Goal: Task Accomplishment & Management: Complete application form

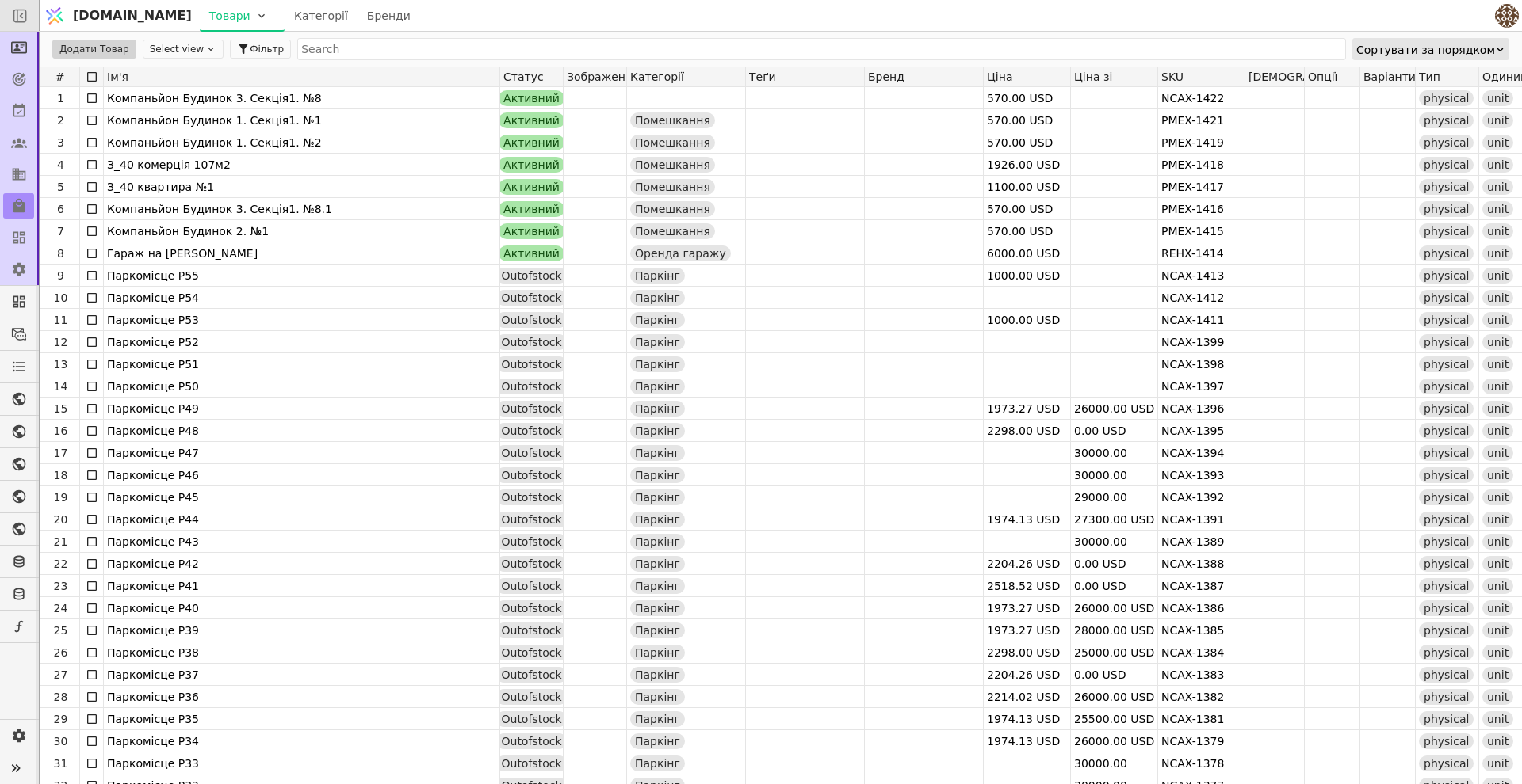
click at [31, 15] on div at bounding box center [19, 15] width 39 height 31
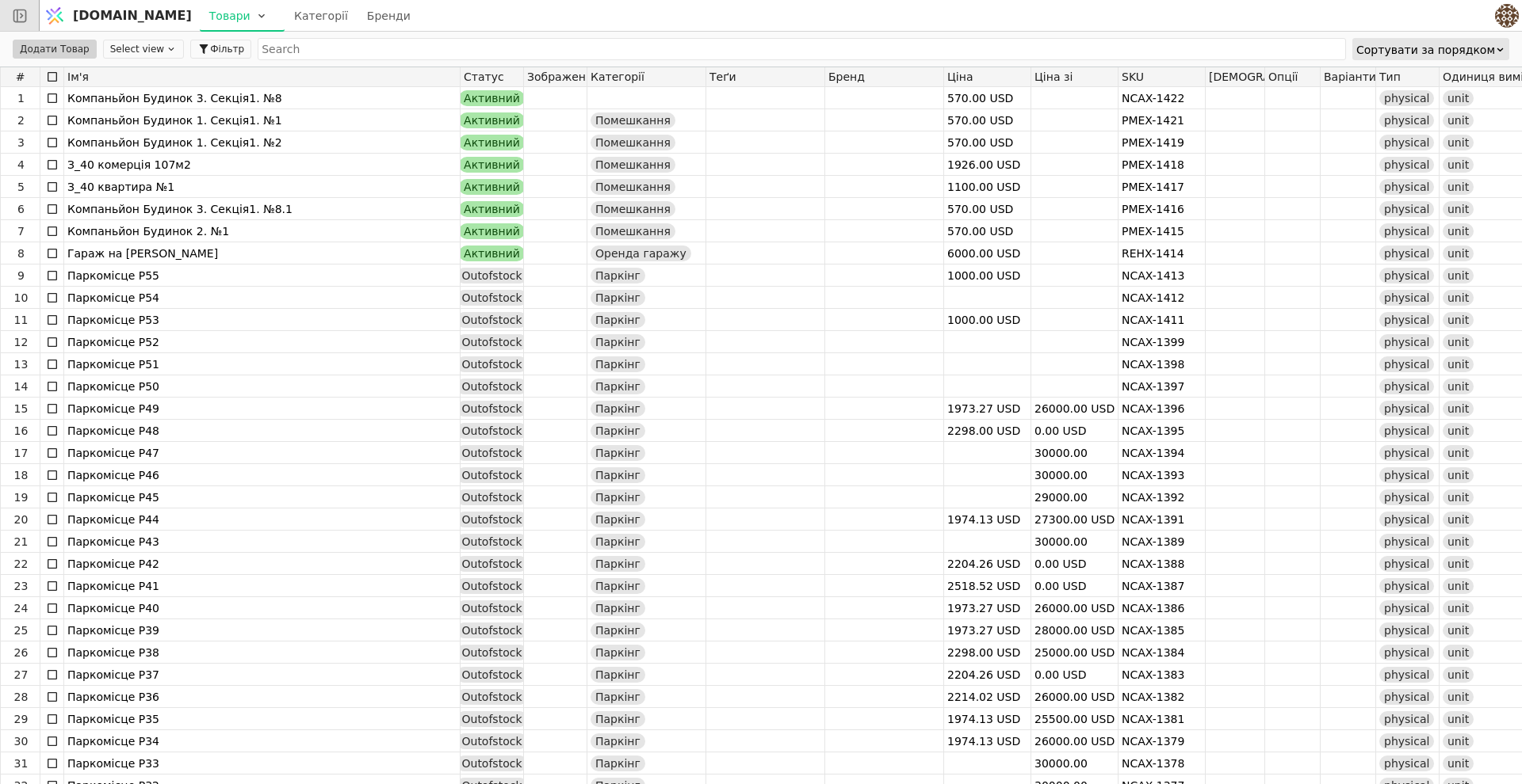
click at [29, 17] on div at bounding box center [19, 15] width 39 height 31
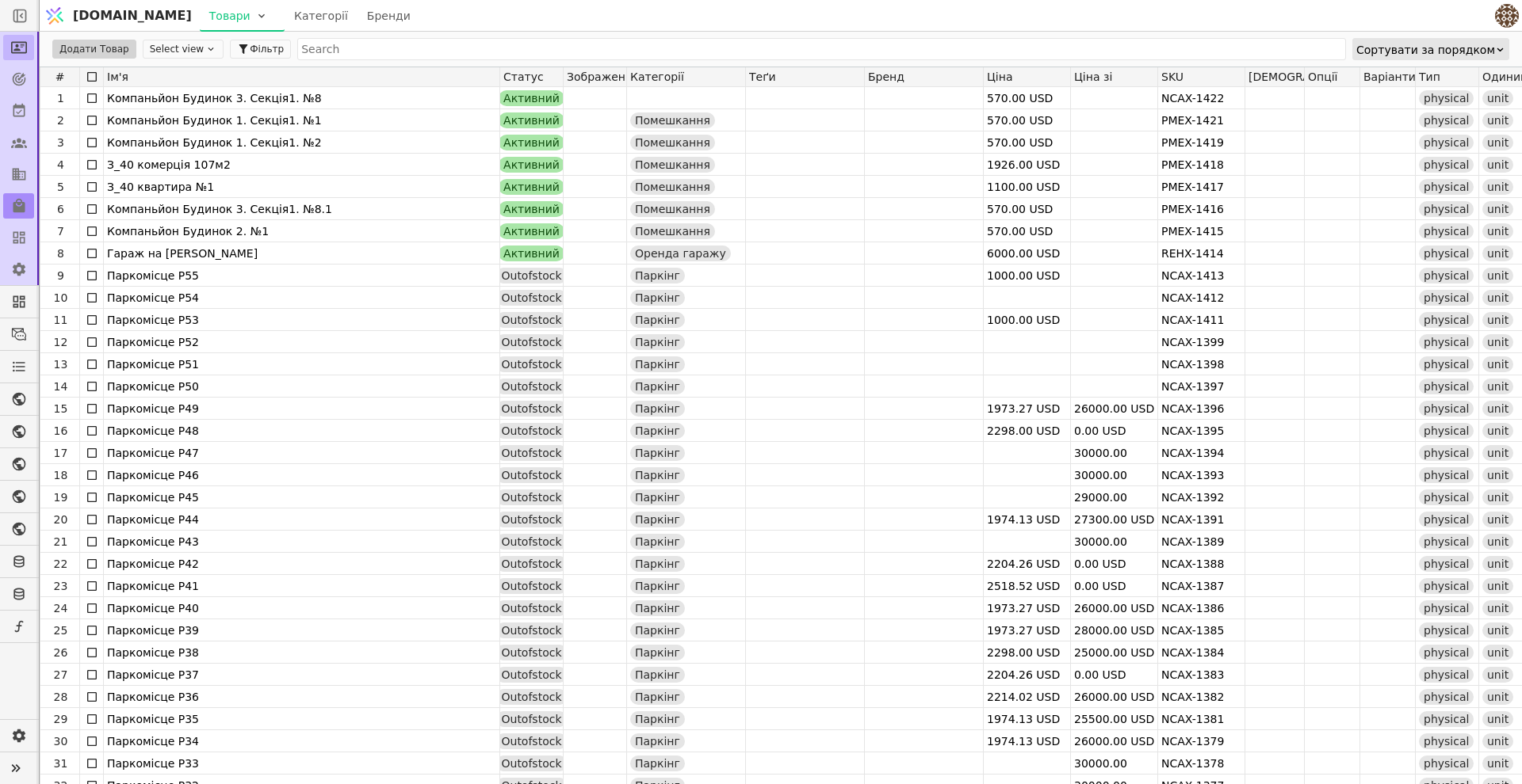
click at [17, 56] on link at bounding box center [18, 47] width 31 height 25
click at [14, 53] on icon at bounding box center [19, 48] width 16 height 12
click at [14, 52] on icon at bounding box center [19, 48] width 16 height 12
click at [14, 107] on icon at bounding box center [20, 111] width 12 height 14
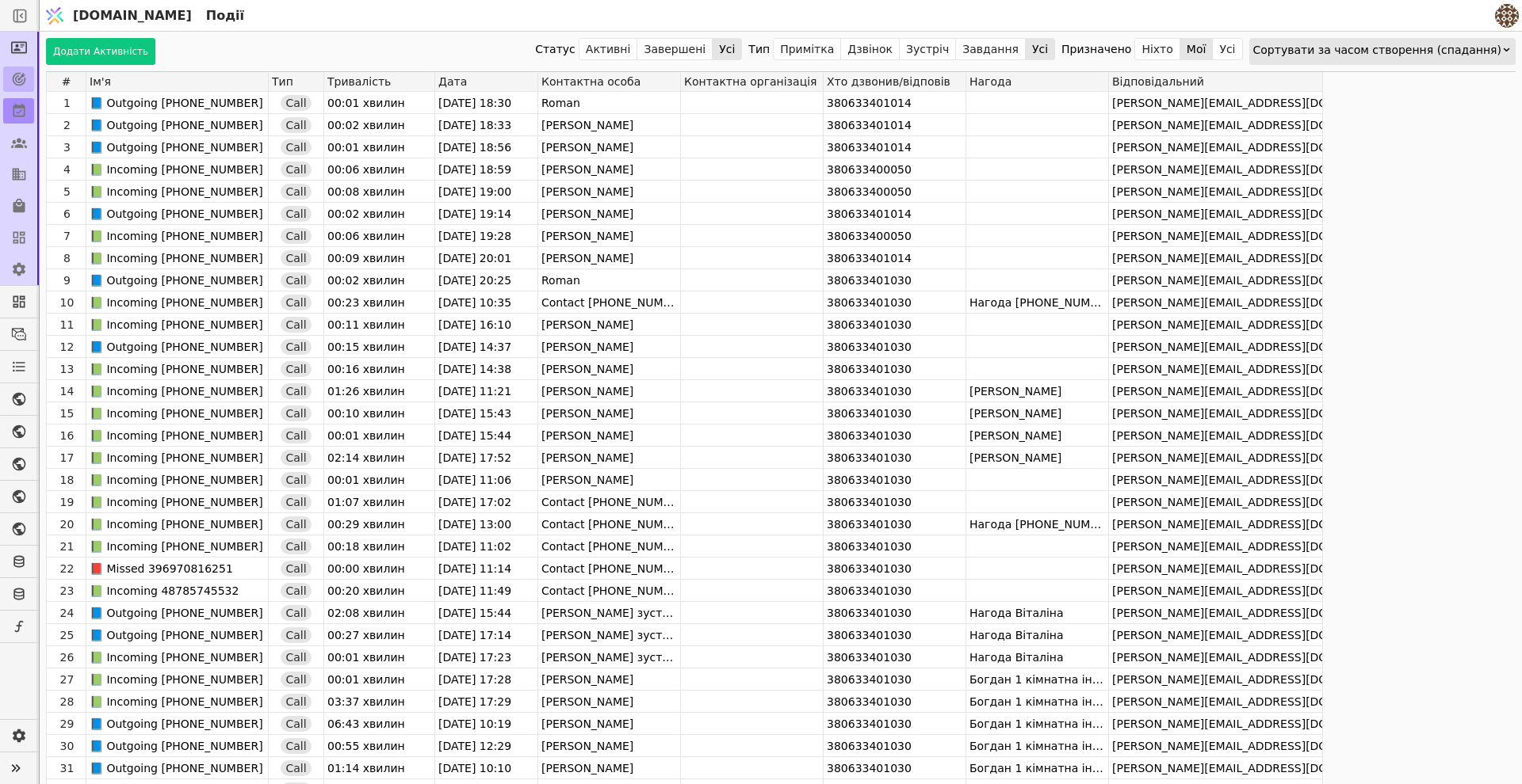
click at [20, 83] on icon at bounding box center [20, 80] width 14 height 14
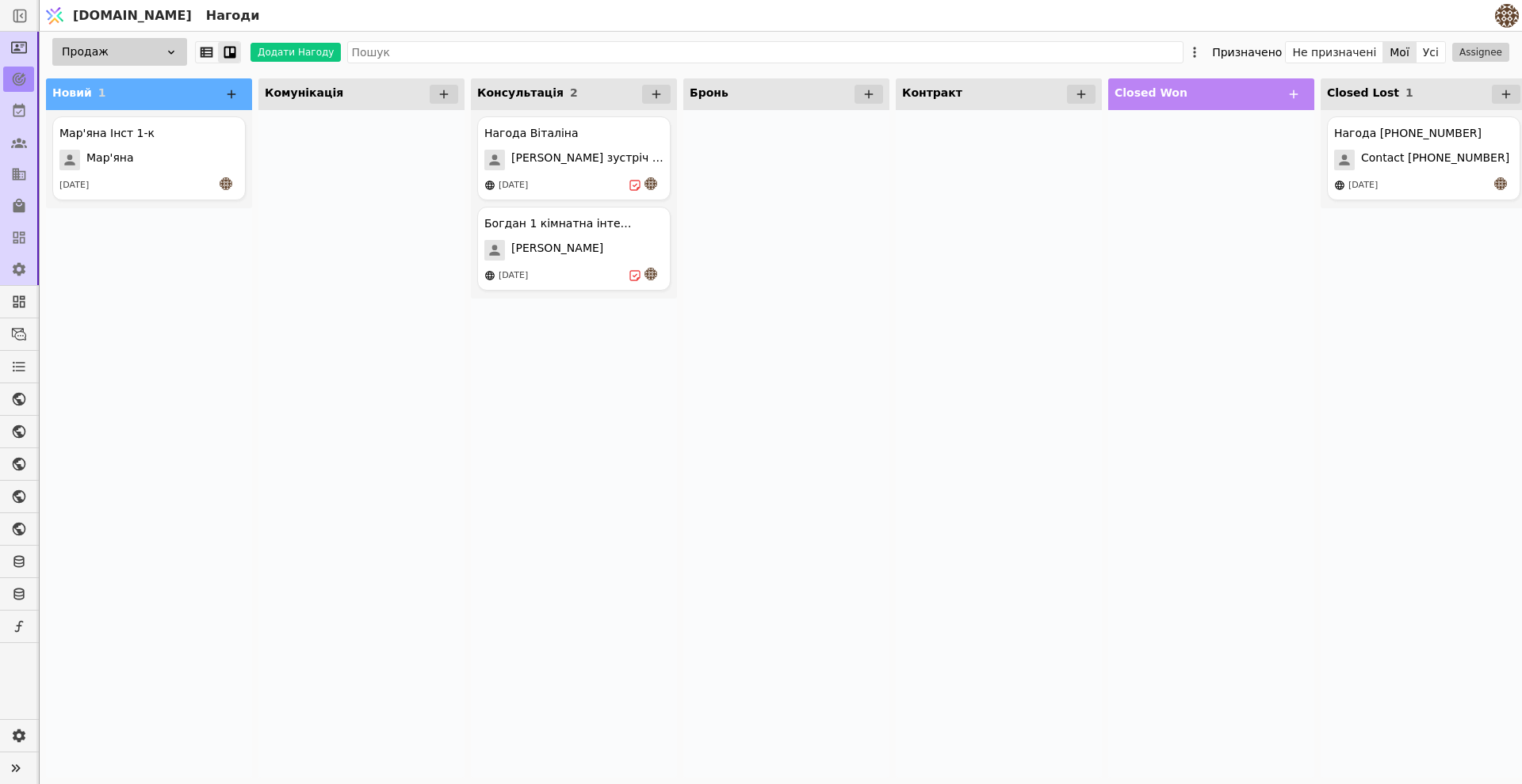
click at [233, 93] on icon at bounding box center [232, 94] width 14 height 14
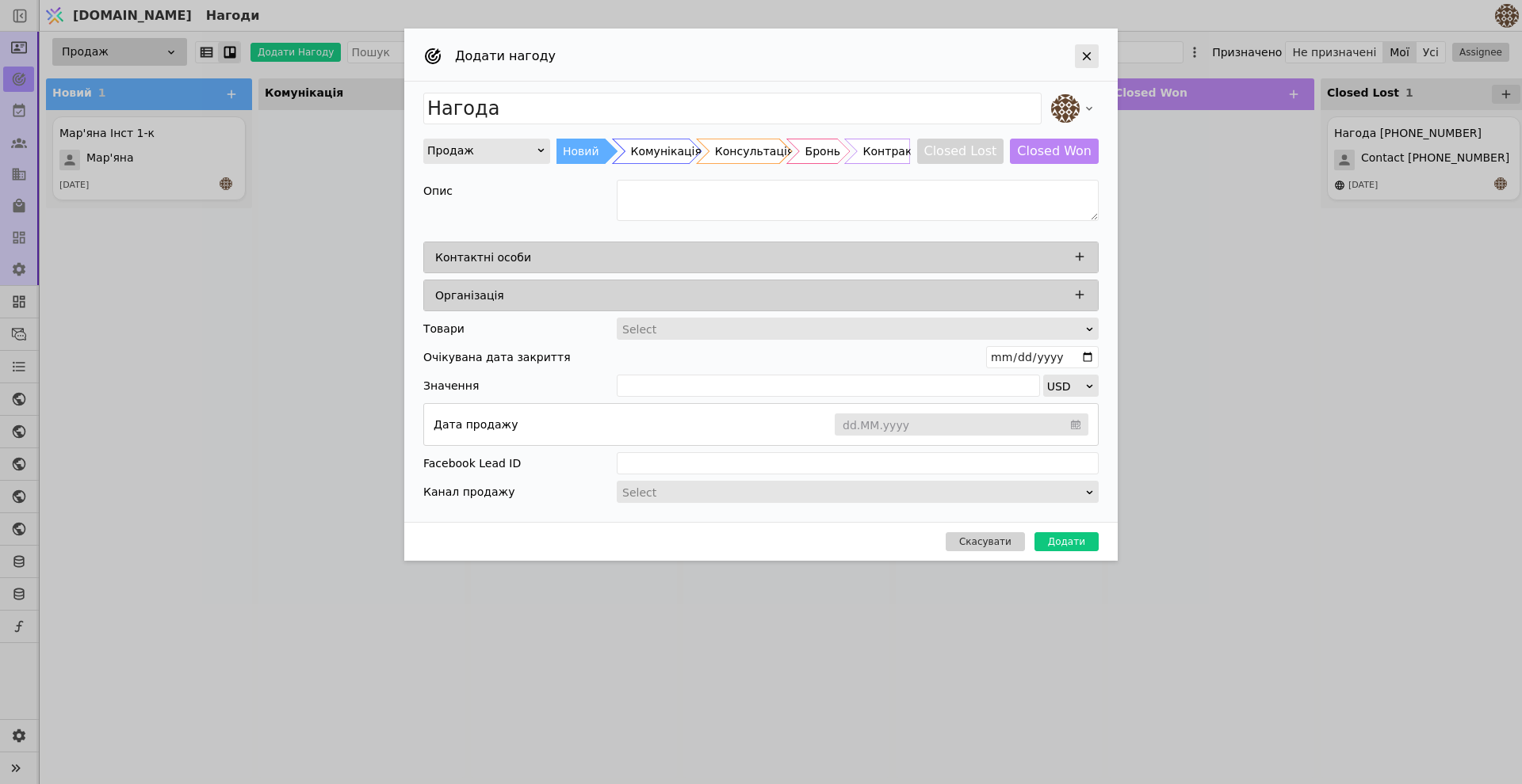
click at [1095, 58] on div "Add Opportunity" at bounding box center [1087, 56] width 24 height 24
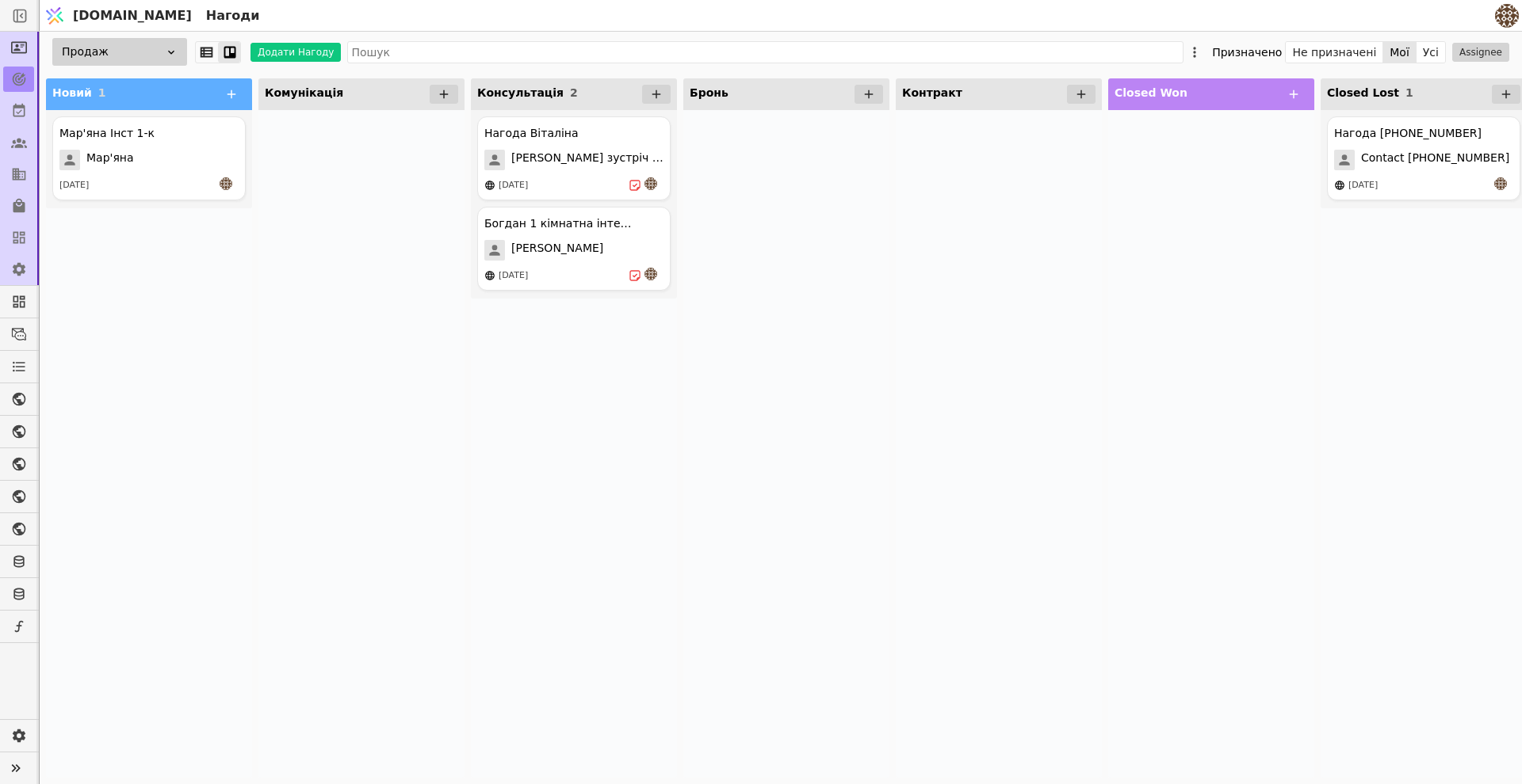
click at [449, 88] on icon at bounding box center [444, 94] width 14 height 14
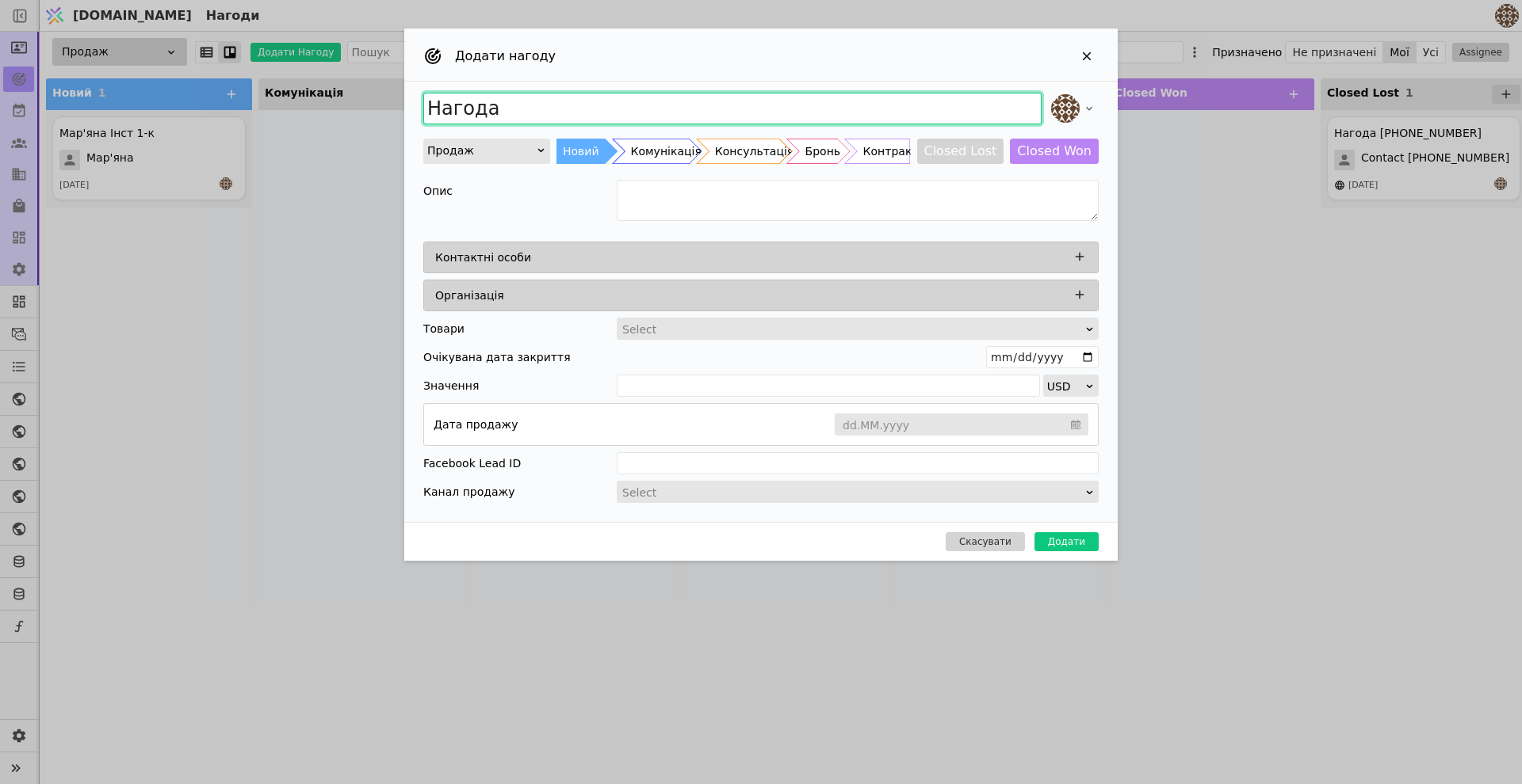
drag, startPoint x: 568, startPoint y: 118, endPoint x: 428, endPoint y: 120, distance: 140.0
click at [428, 120] on input "Нагода" at bounding box center [732, 109] width 618 height 32
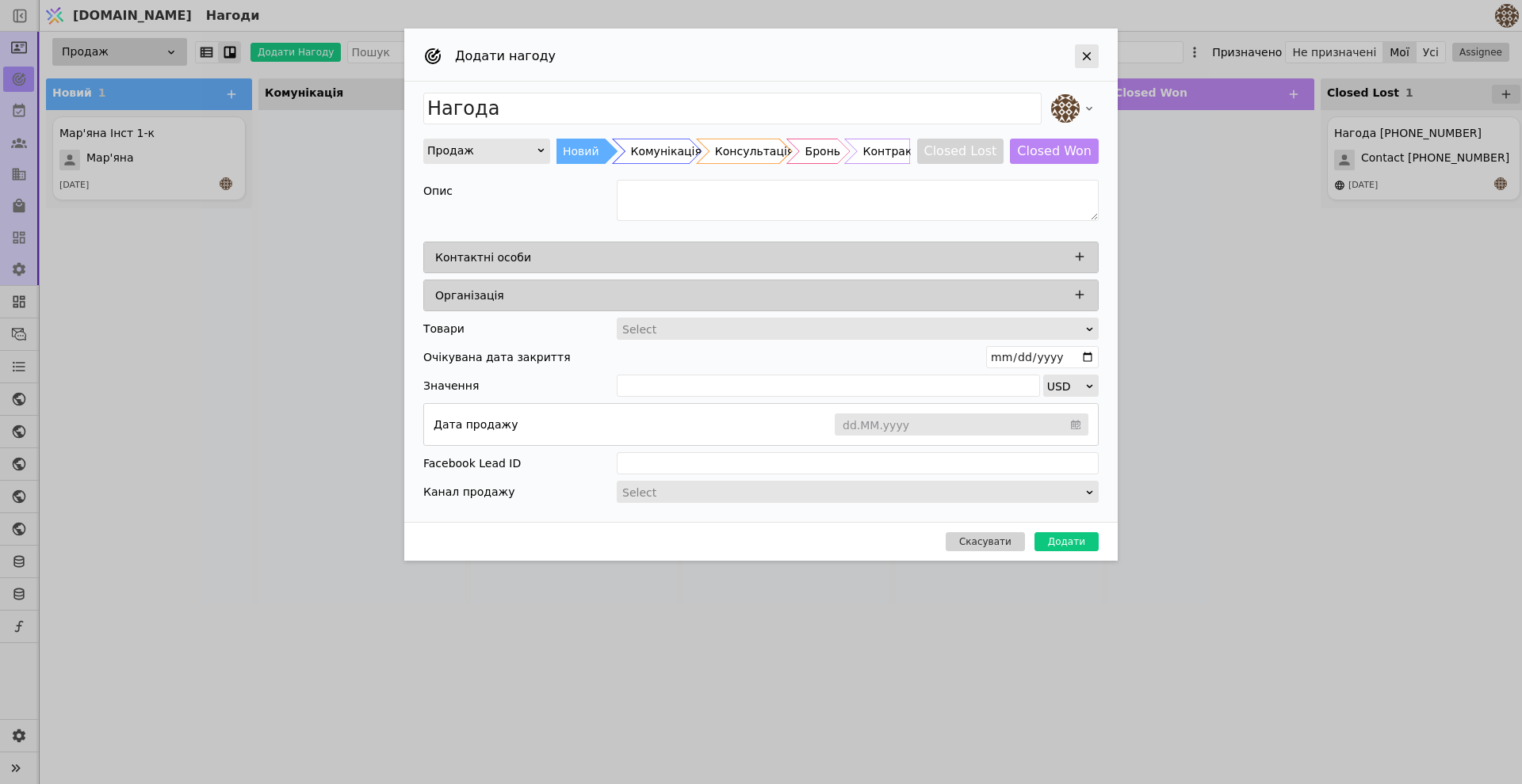
click at [1084, 52] on icon "Add Opportunity" at bounding box center [1087, 56] width 9 height 9
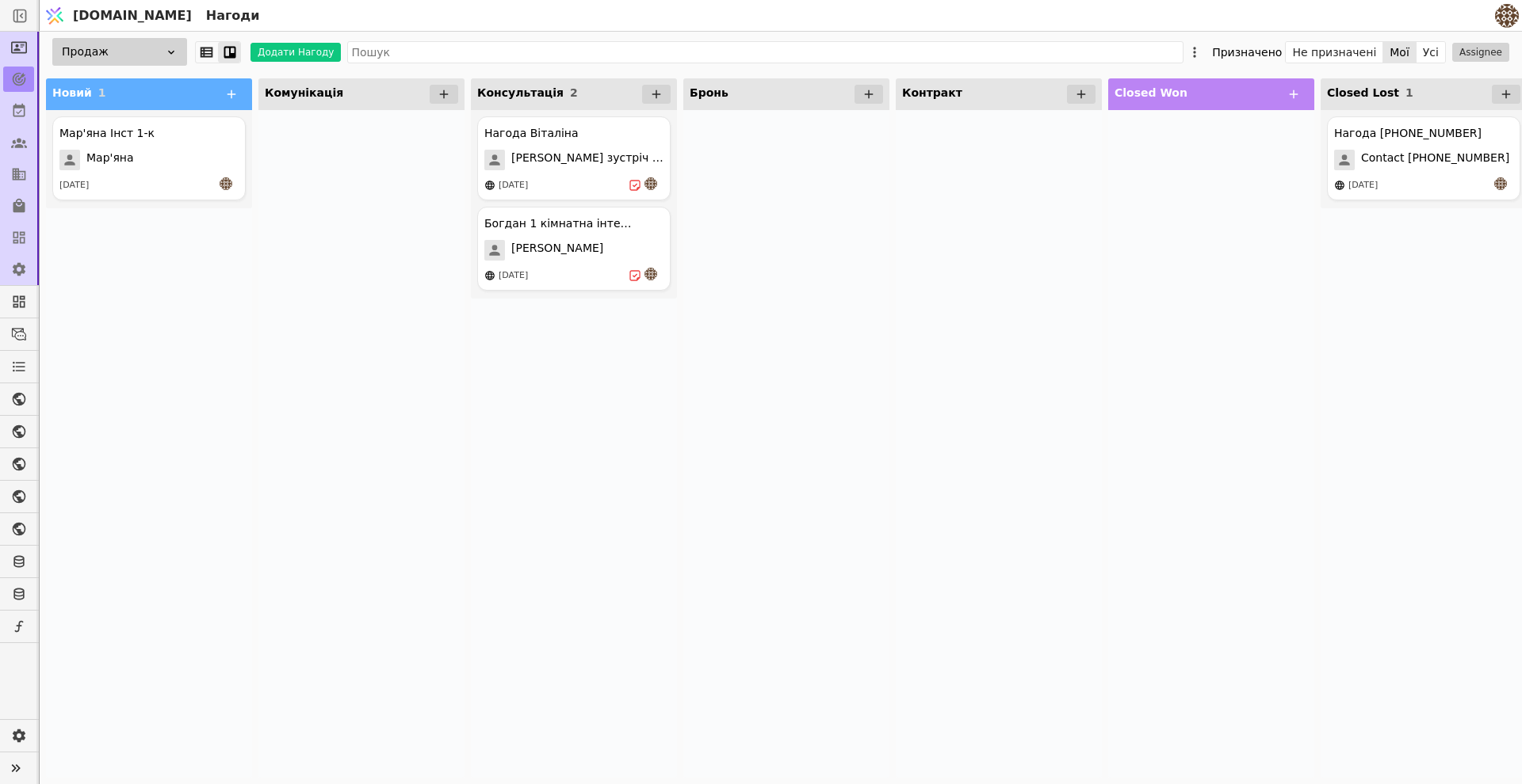
click at [808, 301] on div at bounding box center [786, 444] width 206 height 668
